Goal: Find specific page/section: Find specific page/section

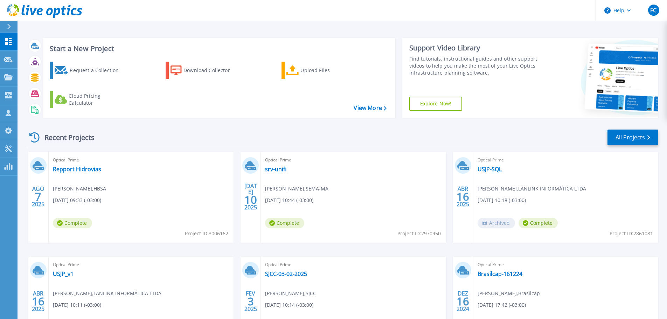
click at [9, 26] on icon at bounding box center [9, 27] width 4 height 6
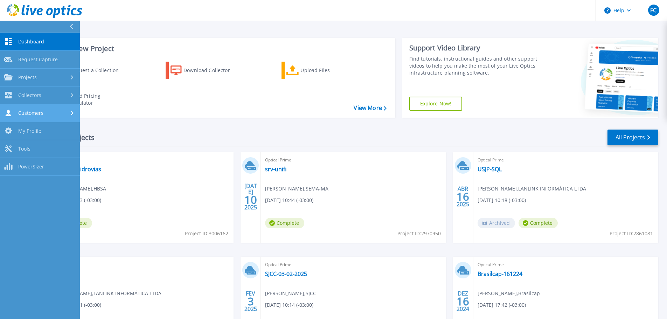
click at [31, 115] on span "Customers" at bounding box center [30, 113] width 25 height 6
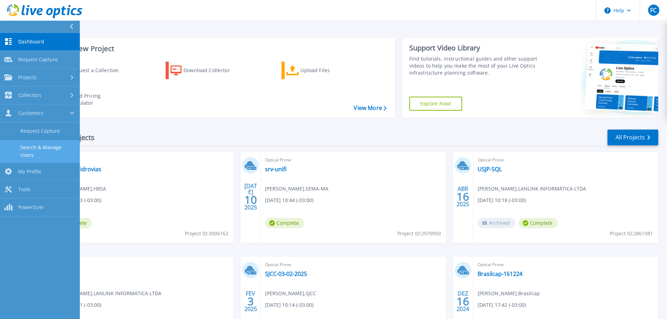
click at [36, 148] on link "Search & Manage Users" at bounding box center [40, 151] width 80 height 22
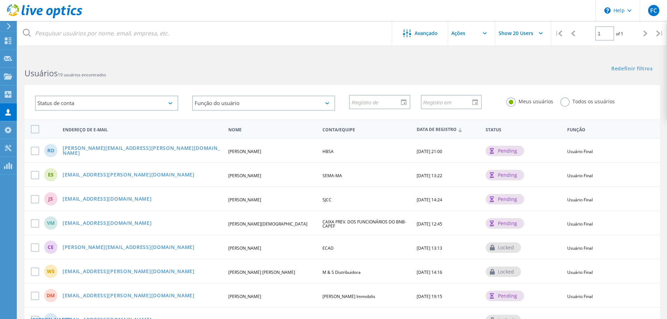
click at [5, 28] on div at bounding box center [7, 26] width 10 height 6
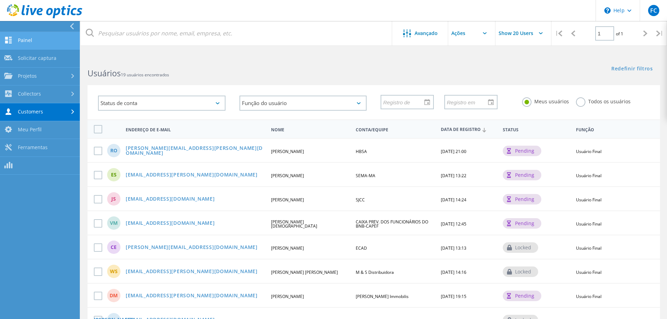
click at [40, 41] on link "Painel" at bounding box center [40, 41] width 80 height 18
